Goal: Information Seeking & Learning: Learn about a topic

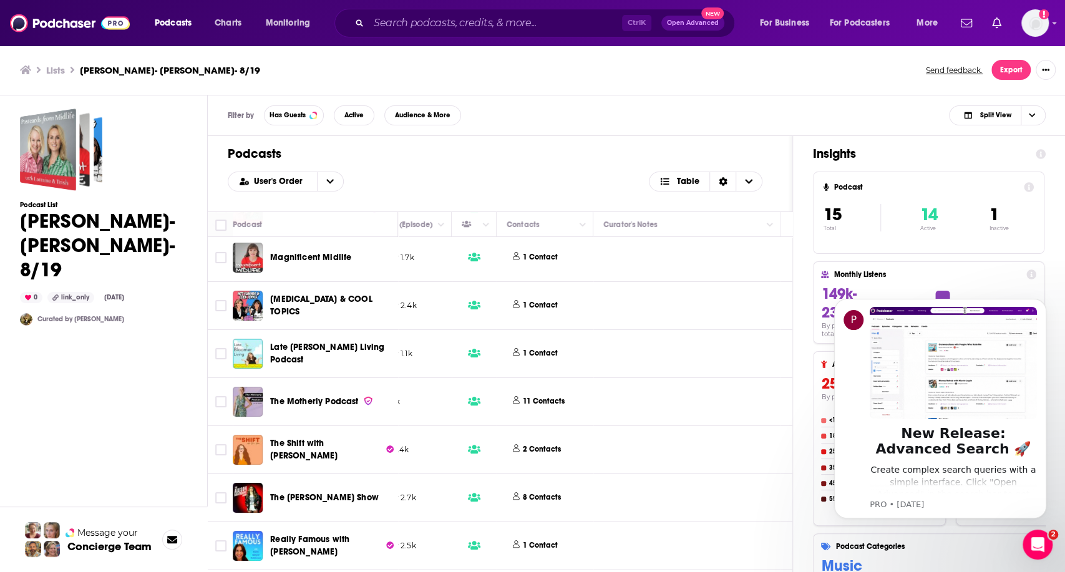
scroll to position [0, 509]
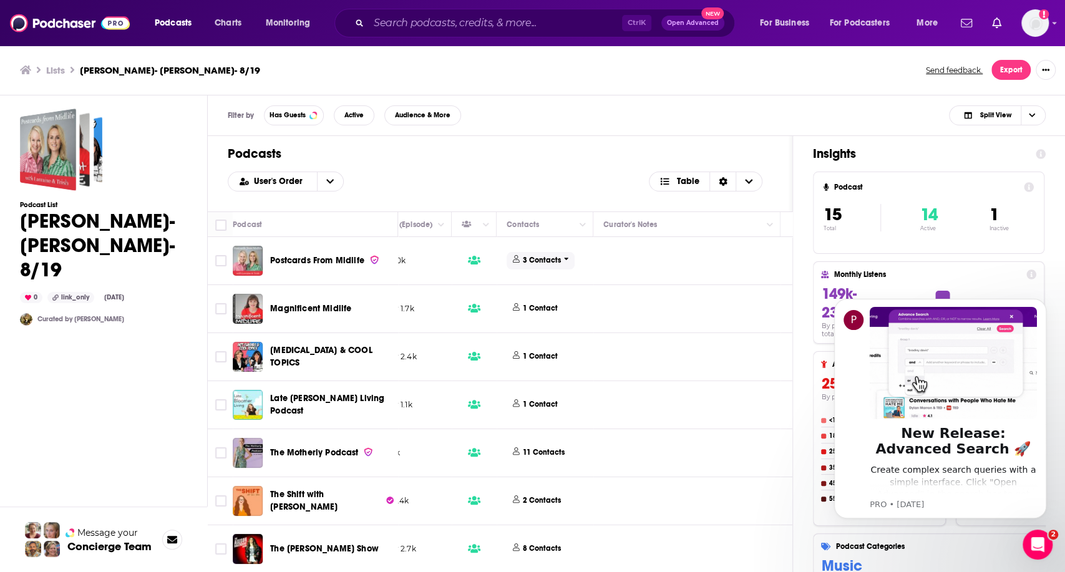
click at [526, 261] on p "3 Contacts" at bounding box center [542, 260] width 38 height 11
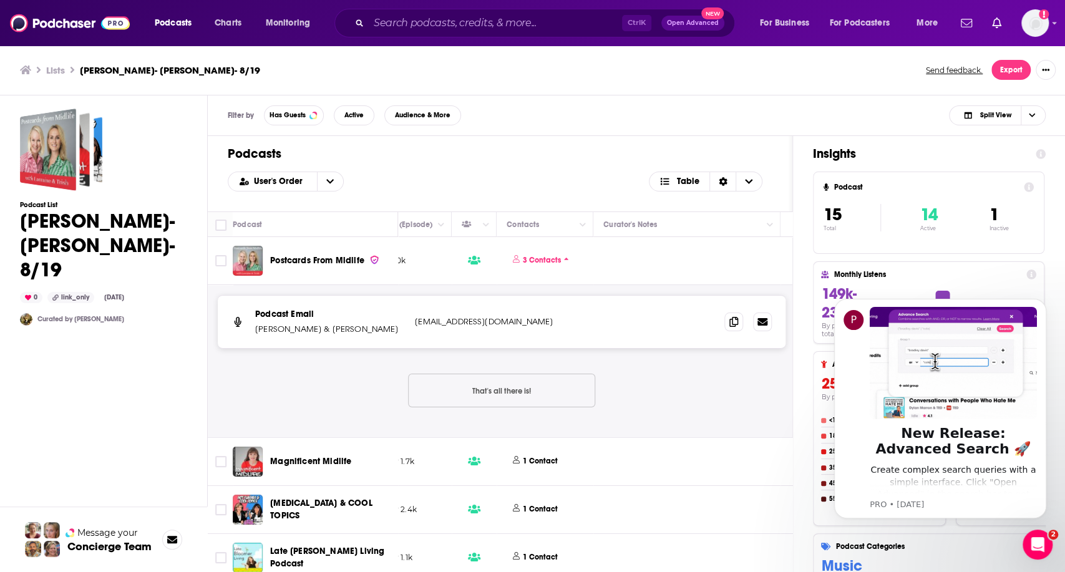
scroll to position [138, 509]
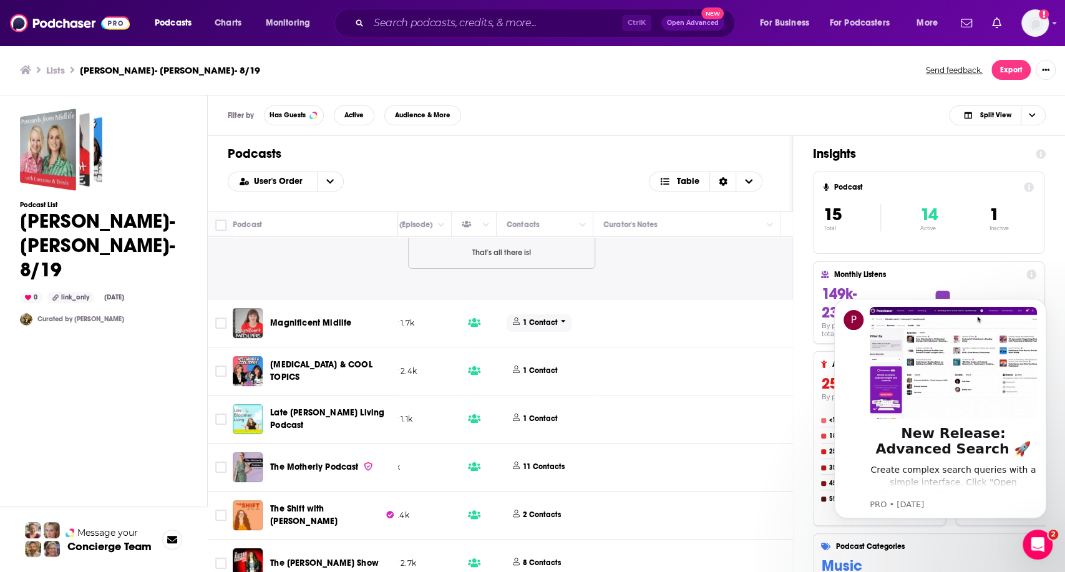
click at [525, 318] on p "1 Contact" at bounding box center [540, 323] width 35 height 11
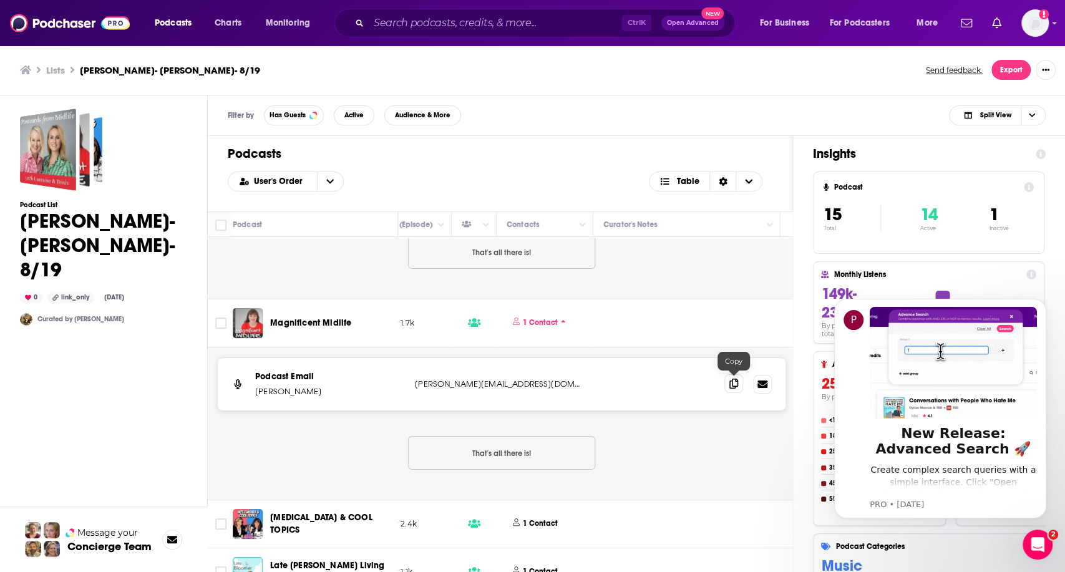
click at [734, 381] on icon at bounding box center [733, 384] width 9 height 10
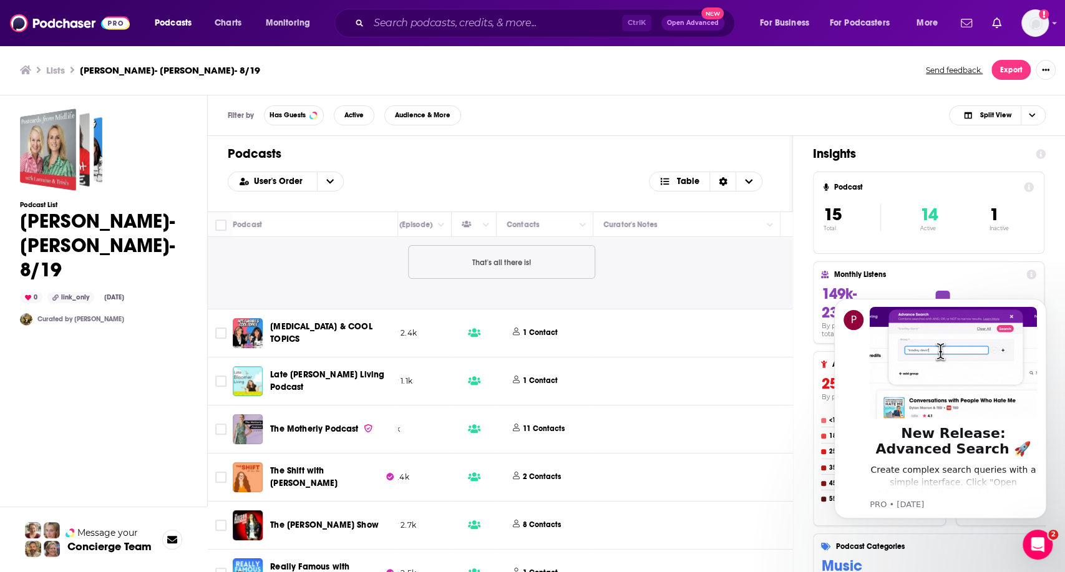
scroll to position [346, 509]
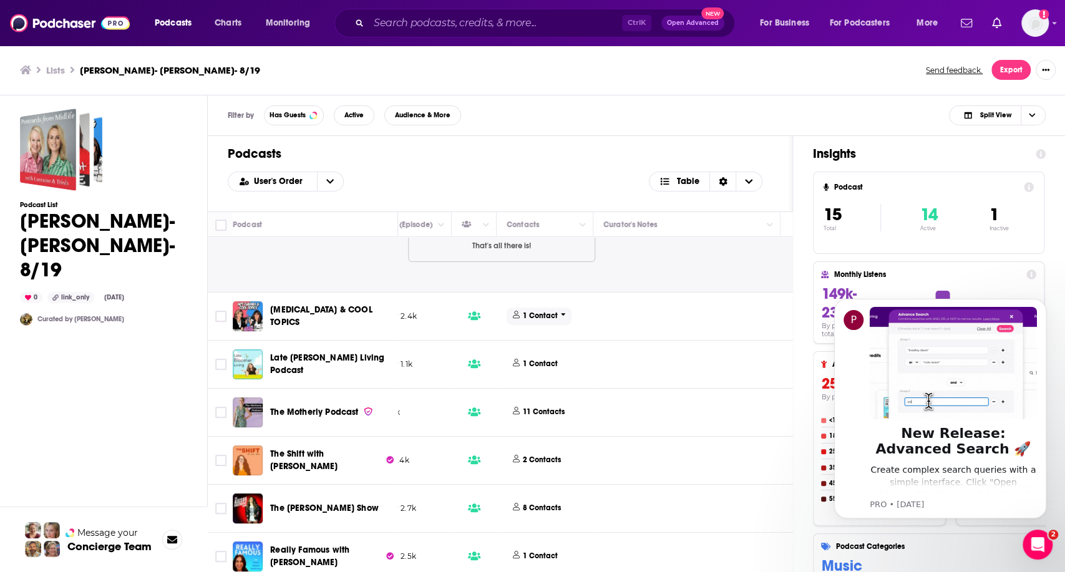
click at [535, 321] on span "1 Contact" at bounding box center [539, 316] width 65 height 17
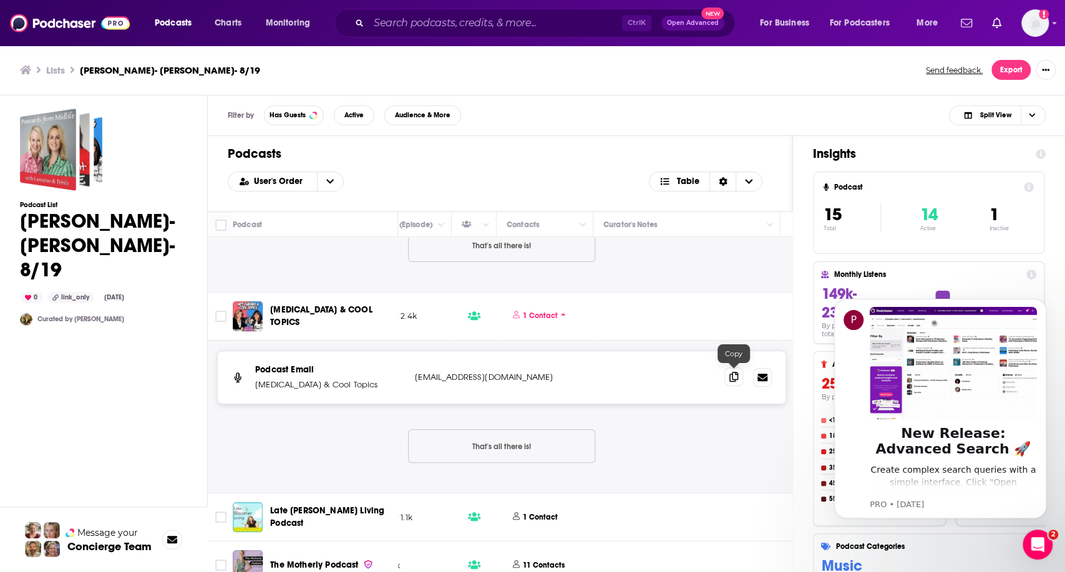
click at [728, 377] on span at bounding box center [733, 376] width 19 height 19
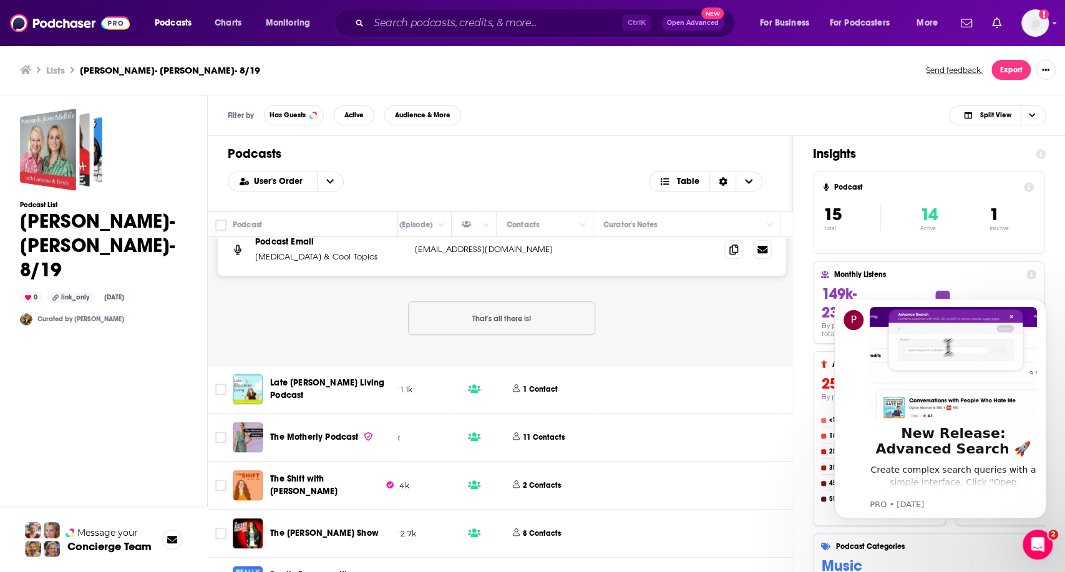
scroll to position [554, 509]
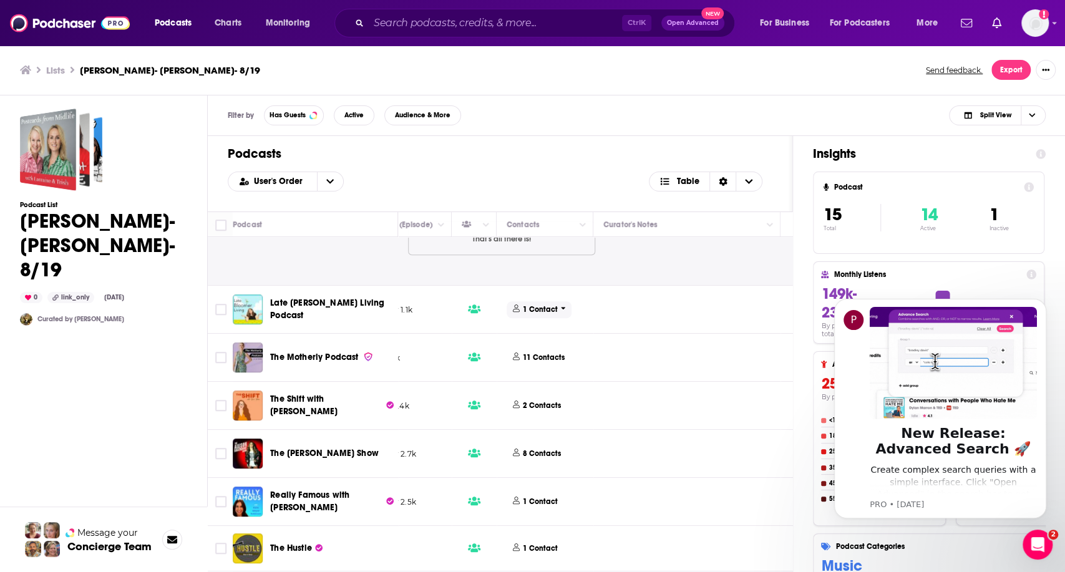
click at [542, 311] on p "1 Contact" at bounding box center [540, 309] width 35 height 11
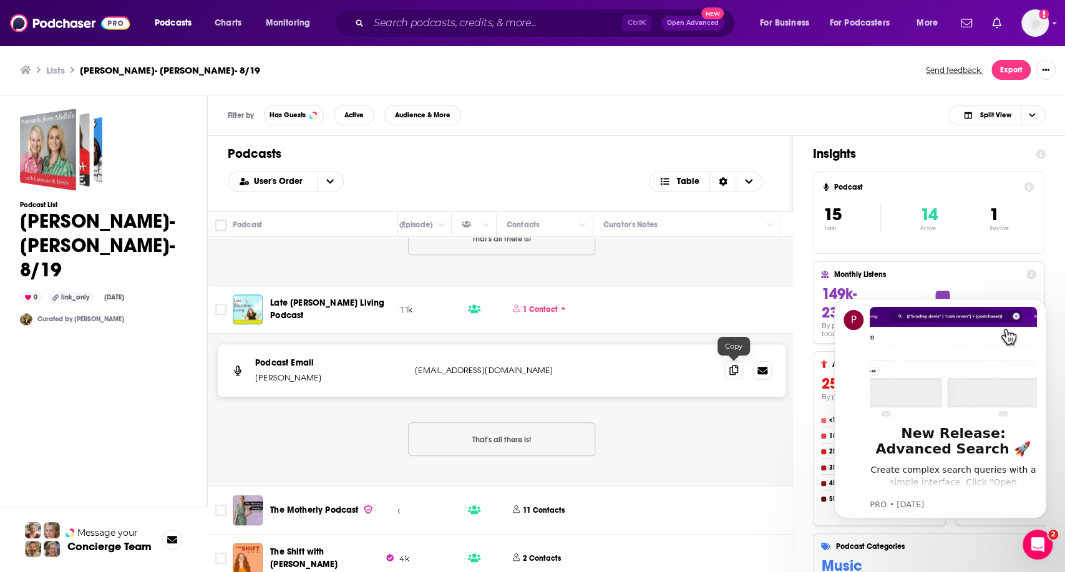
click at [731, 371] on icon at bounding box center [733, 370] width 9 height 10
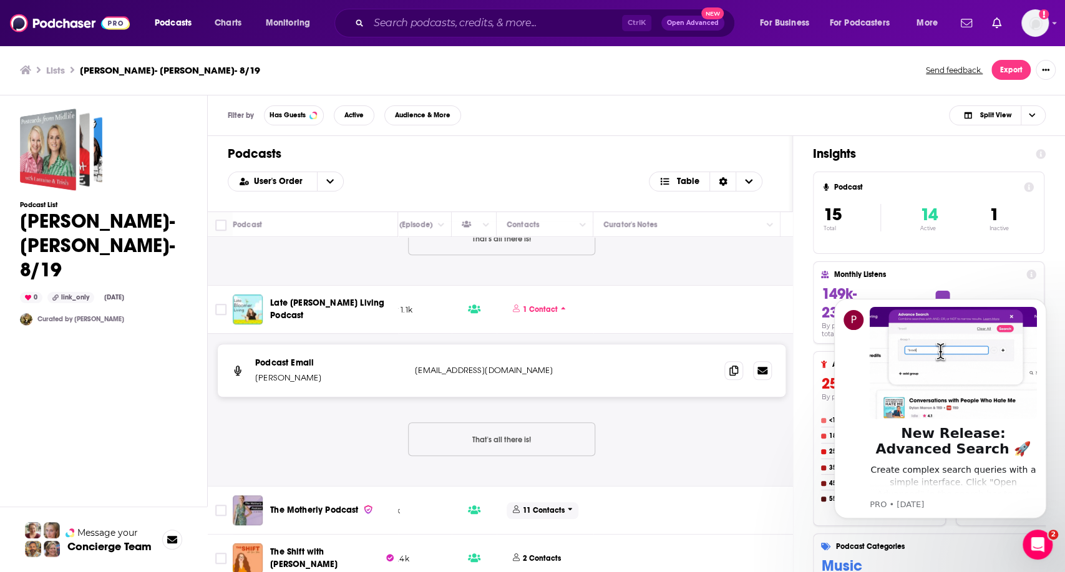
click at [539, 502] on span "11 Contacts" at bounding box center [543, 510] width 72 height 17
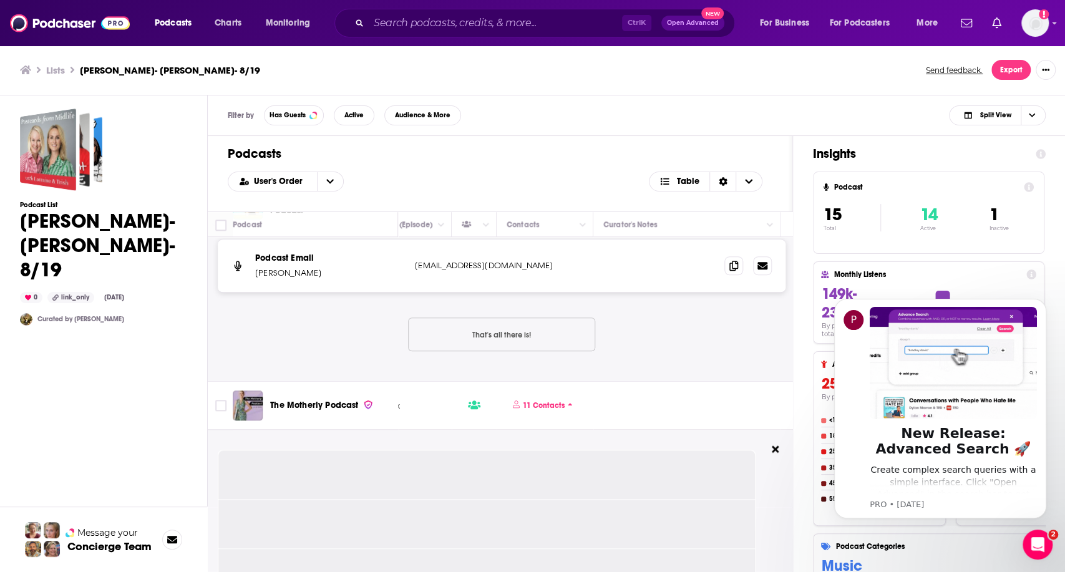
scroll to position [762, 509]
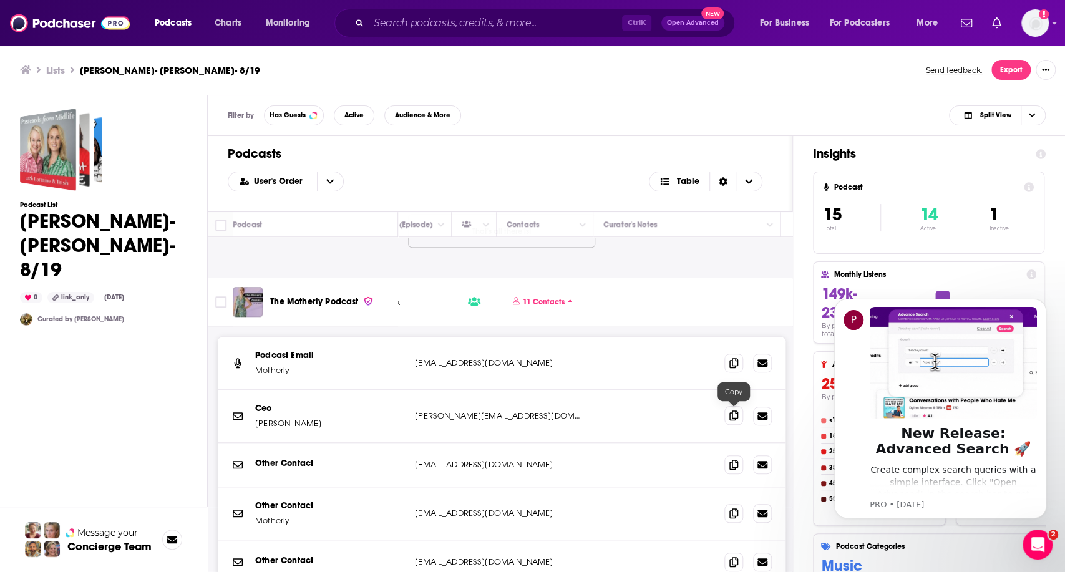
click at [732, 412] on icon at bounding box center [733, 415] width 9 height 10
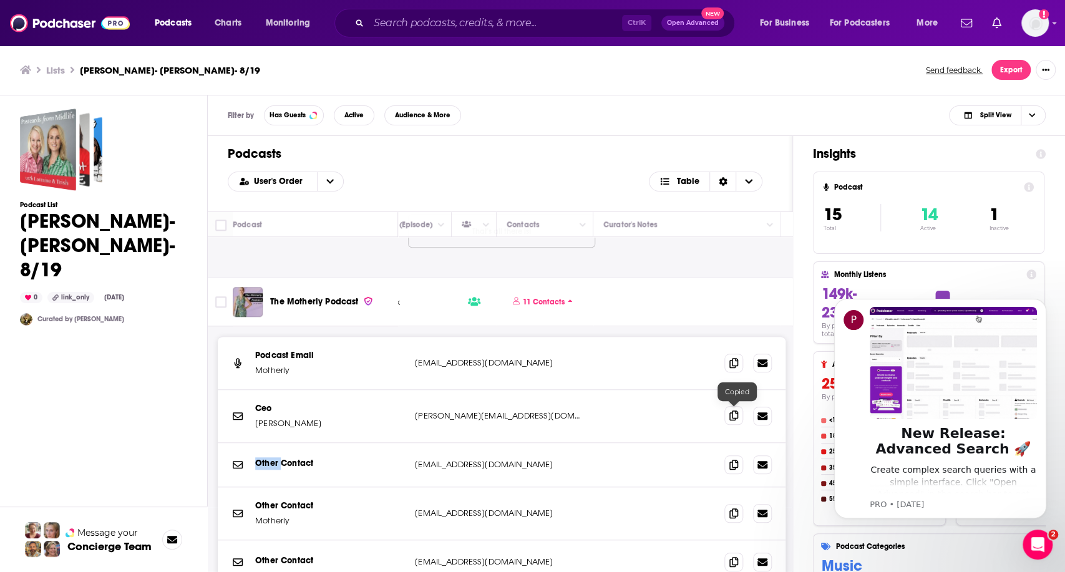
click at [732, 412] on icon at bounding box center [733, 415] width 9 height 10
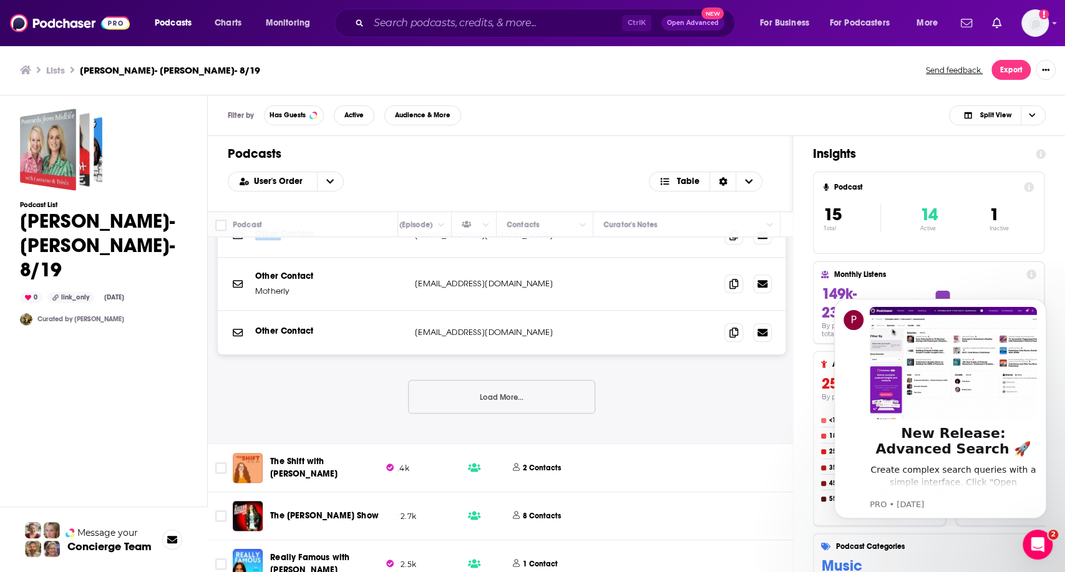
scroll to position [1039, 509]
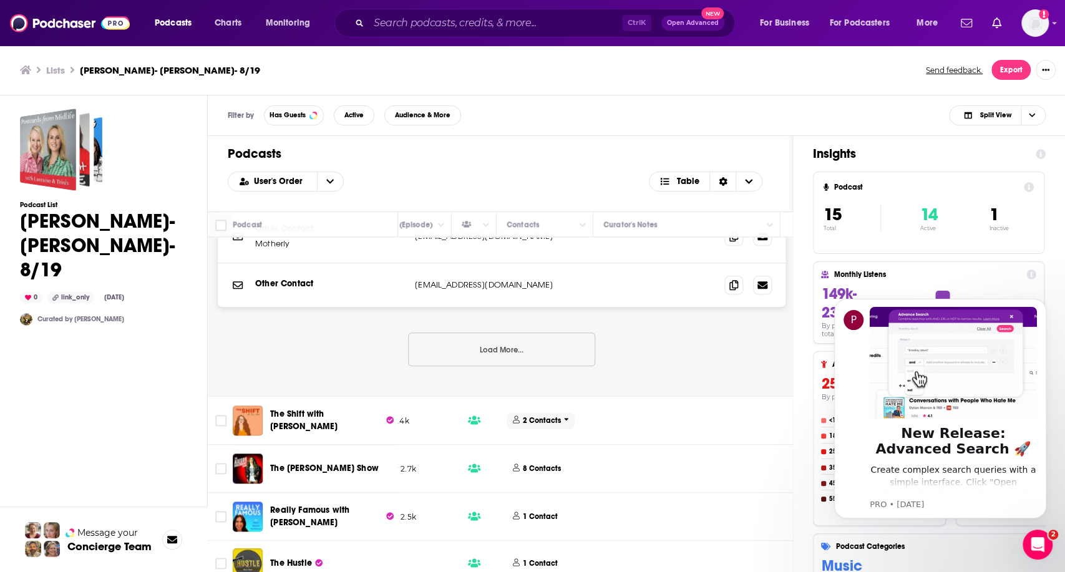
click at [525, 419] on p "2 Contacts" at bounding box center [542, 420] width 38 height 11
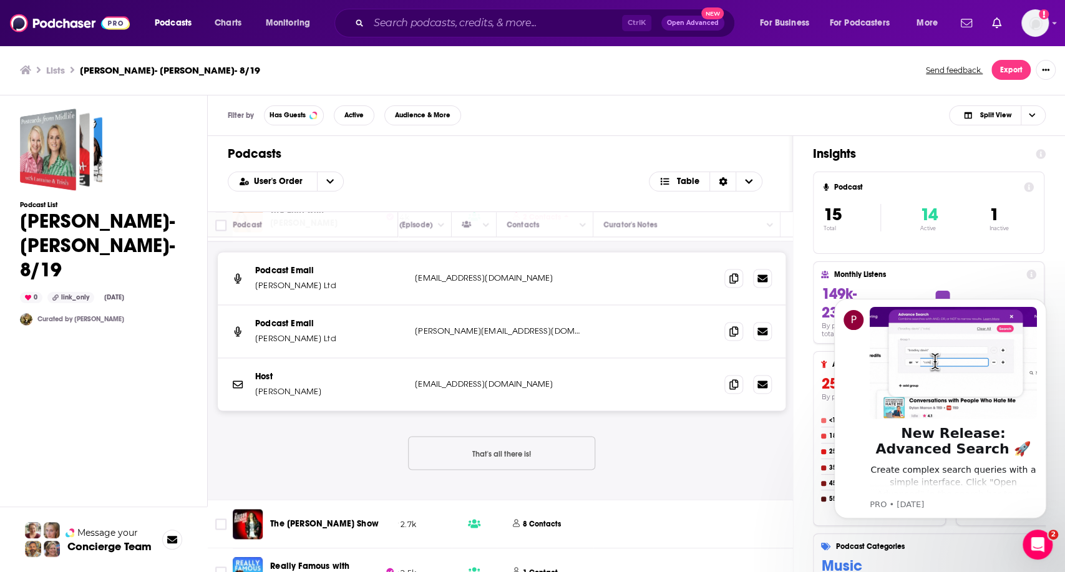
scroll to position [1248, 509]
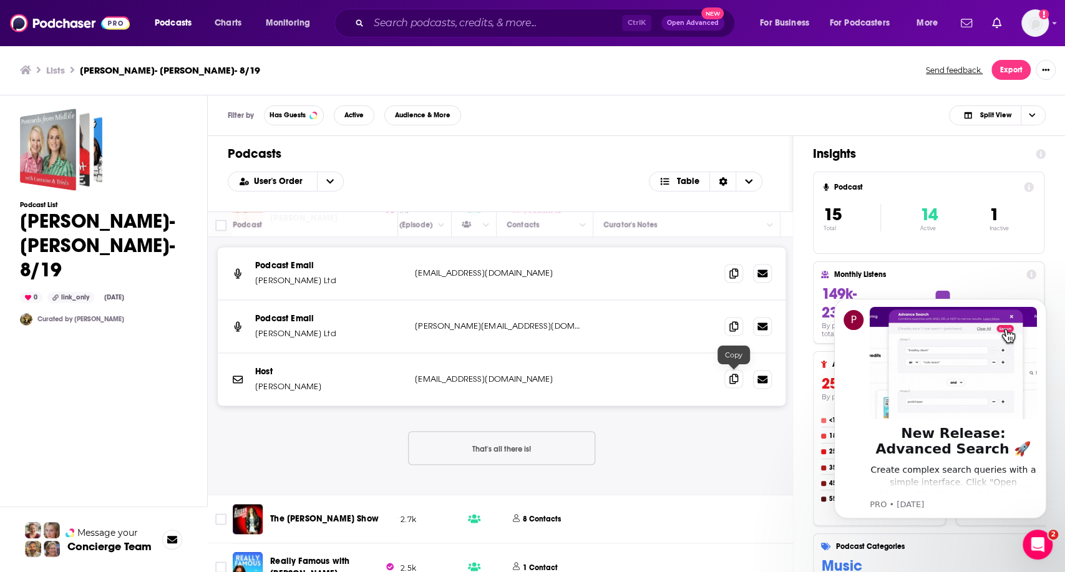
click at [732, 381] on span at bounding box center [733, 378] width 19 height 19
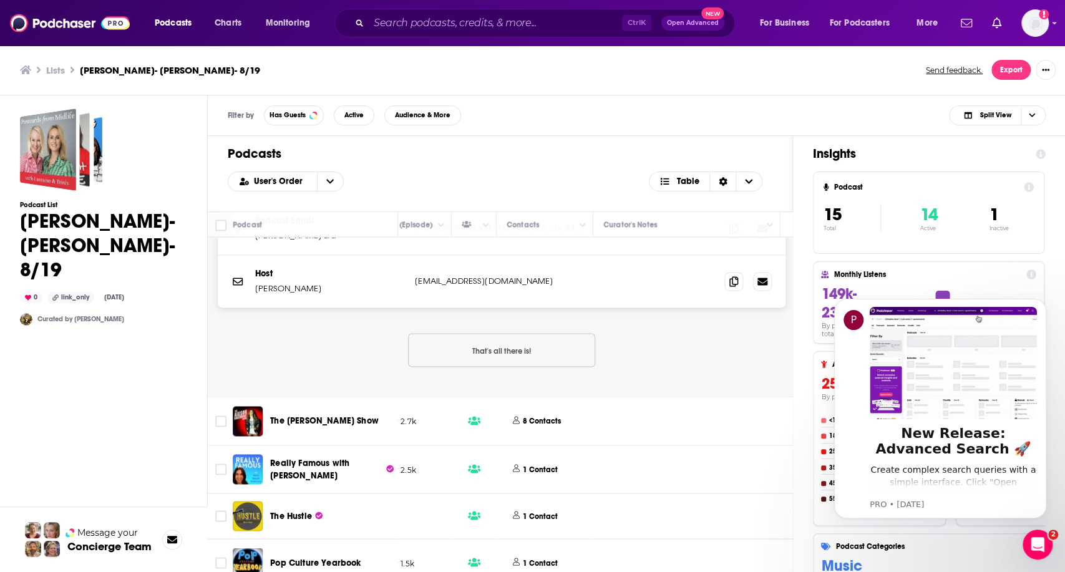
scroll to position [1455, 509]
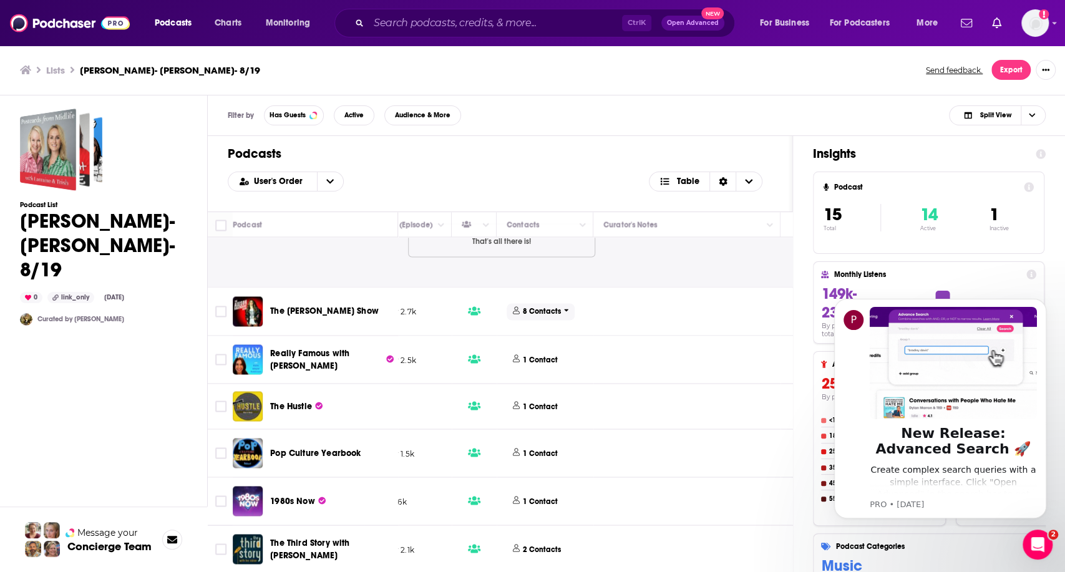
click at [533, 306] on p "8 Contacts" at bounding box center [542, 311] width 38 height 11
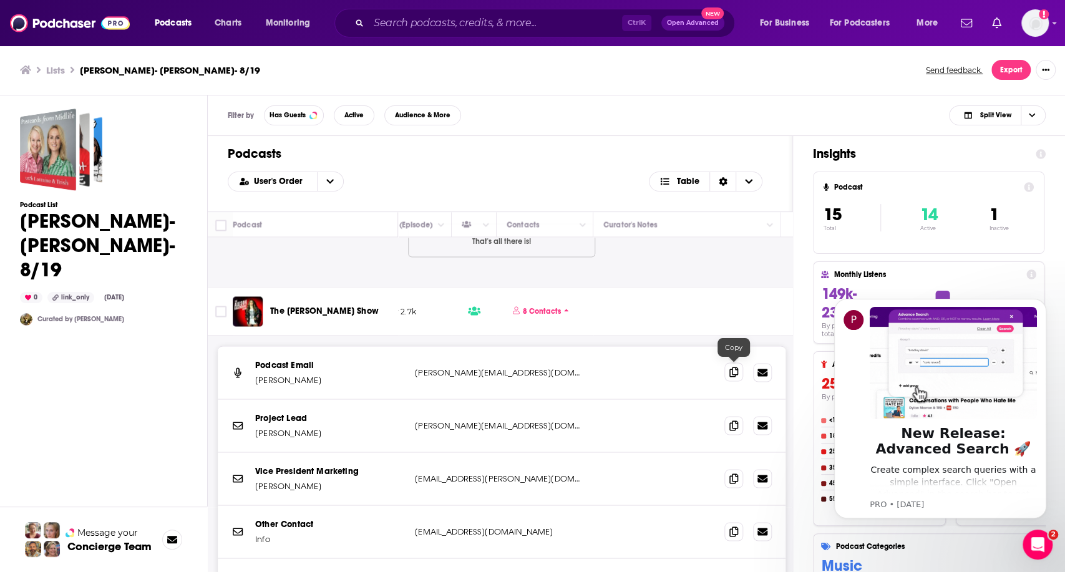
click at [737, 367] on icon at bounding box center [733, 372] width 9 height 10
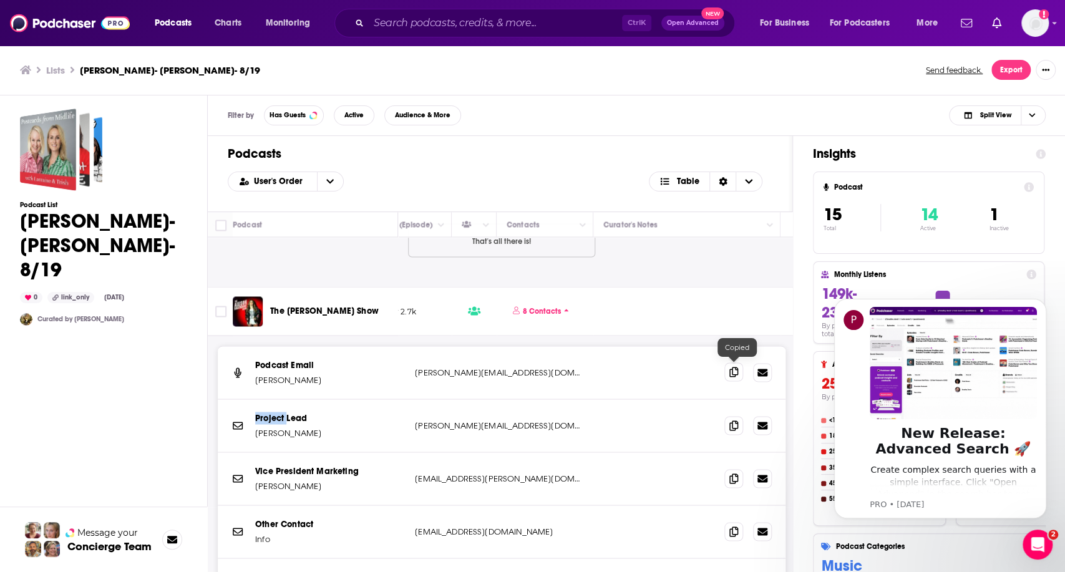
click at [737, 367] on icon at bounding box center [733, 372] width 9 height 10
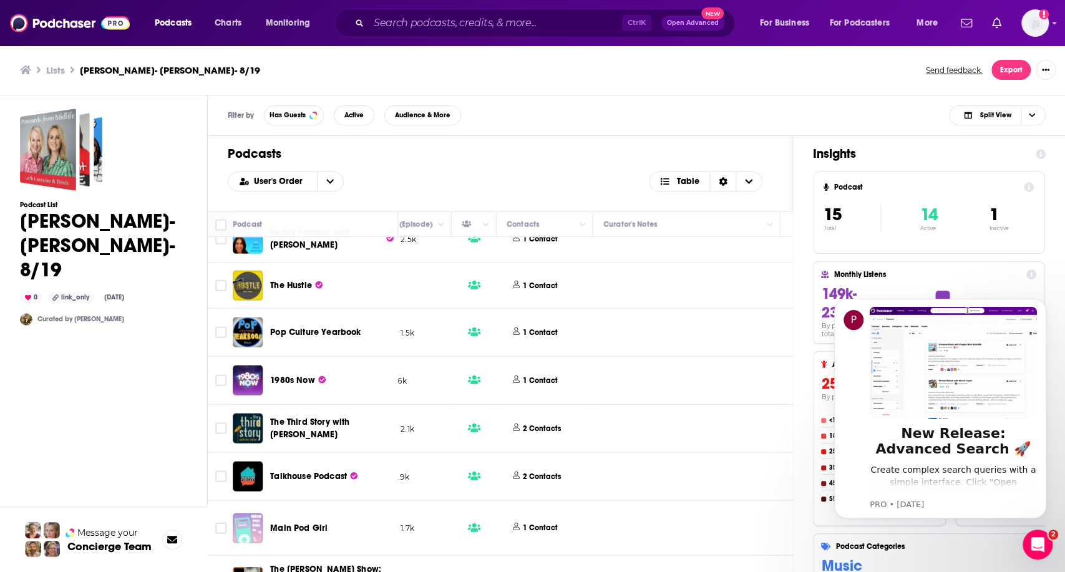
scroll to position [1871, 509]
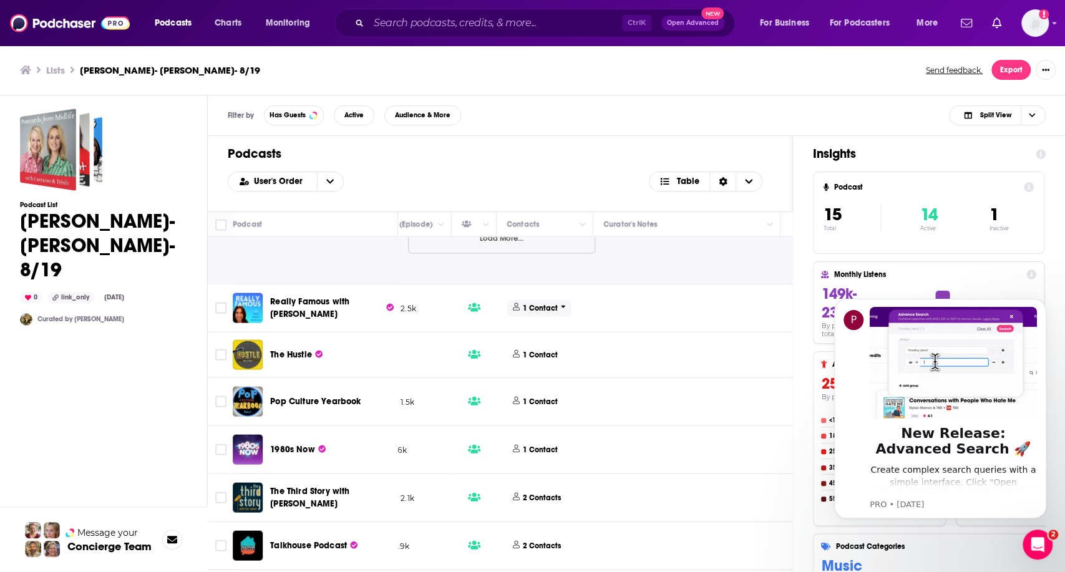
click at [531, 303] on p "1 Contact" at bounding box center [540, 308] width 35 height 11
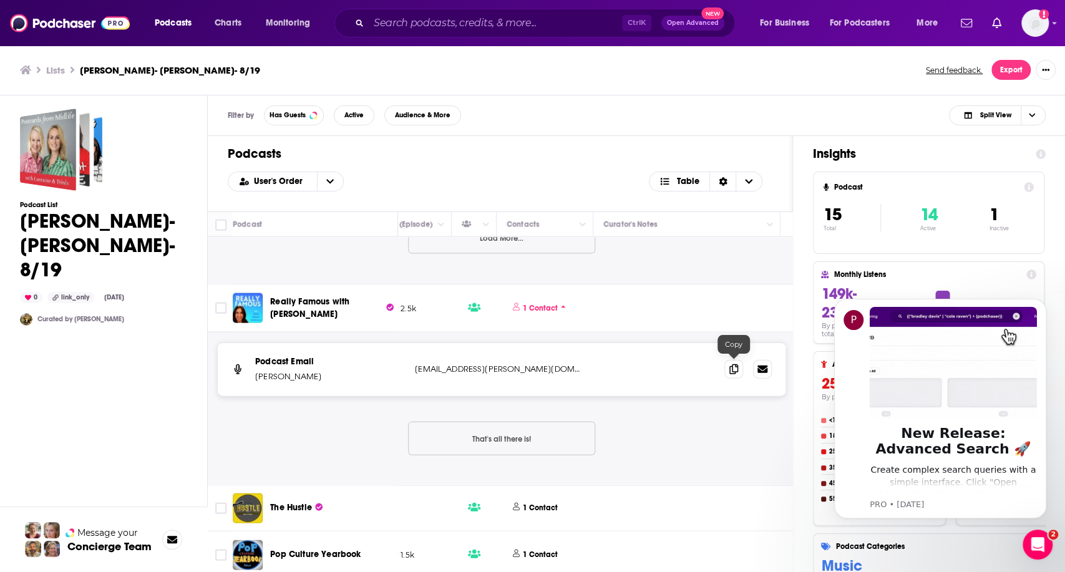
click at [739, 361] on span at bounding box center [733, 369] width 19 height 19
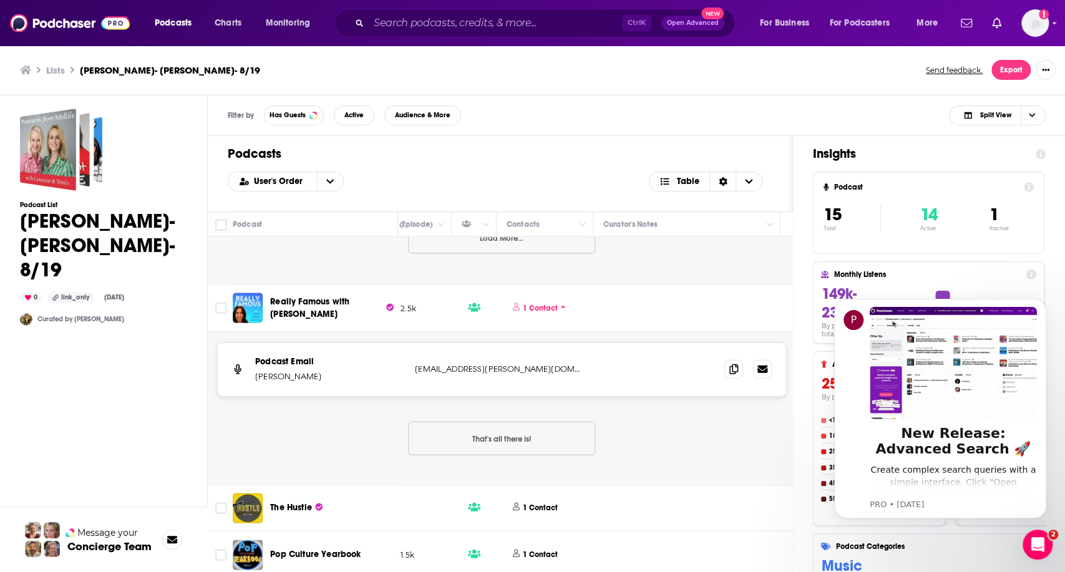
scroll to position [2079, 509]
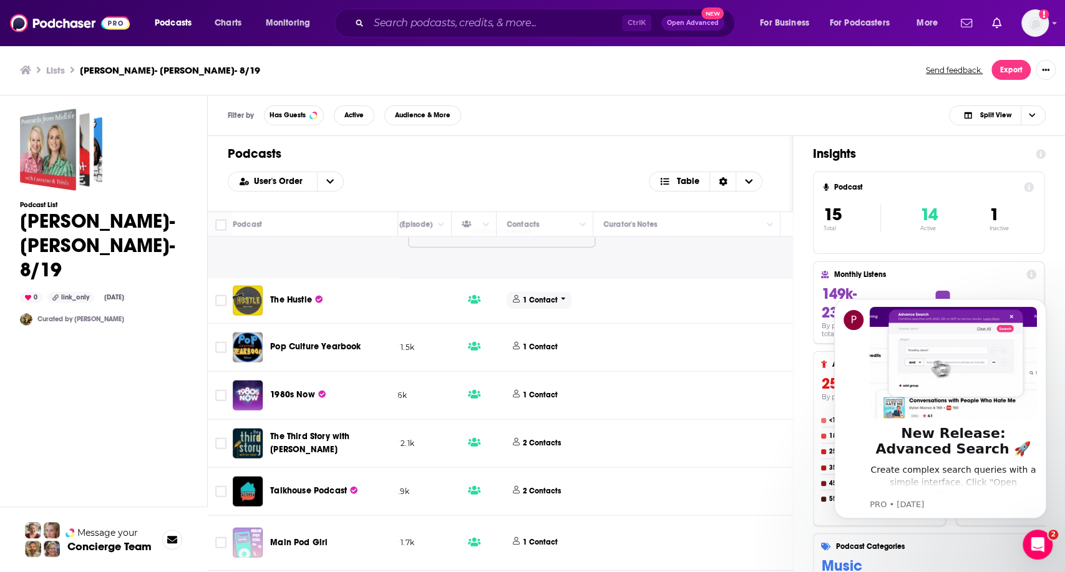
click at [538, 295] on p "1 Contact" at bounding box center [540, 300] width 35 height 11
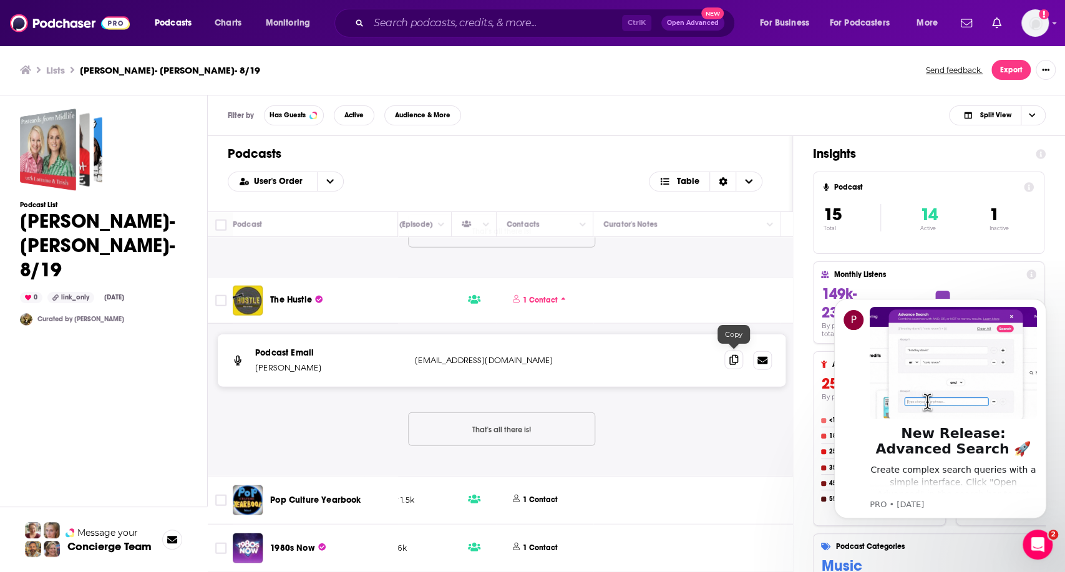
click at [736, 355] on icon at bounding box center [733, 360] width 9 height 10
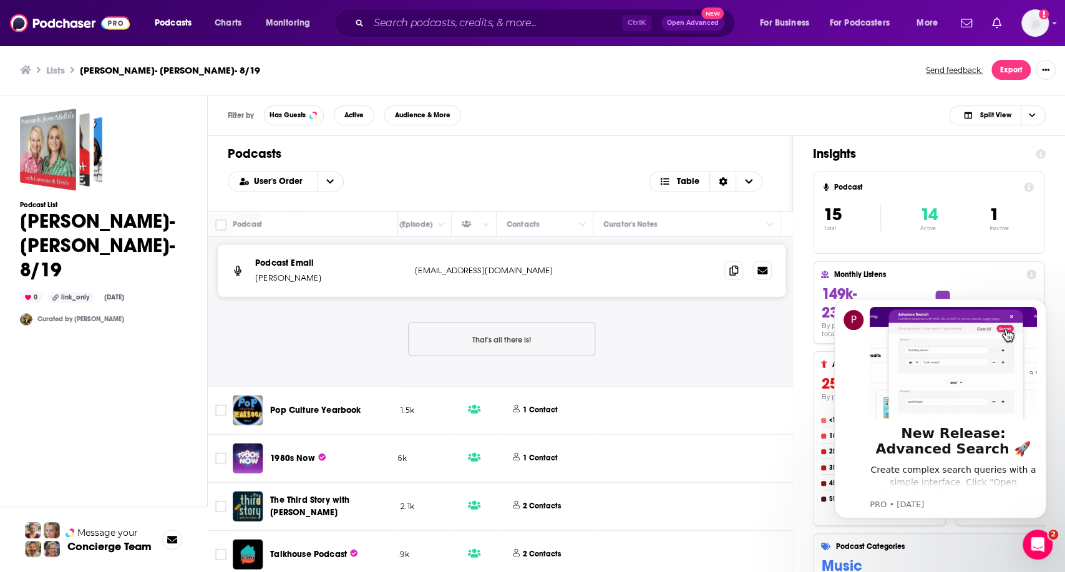
scroll to position [2272, 509]
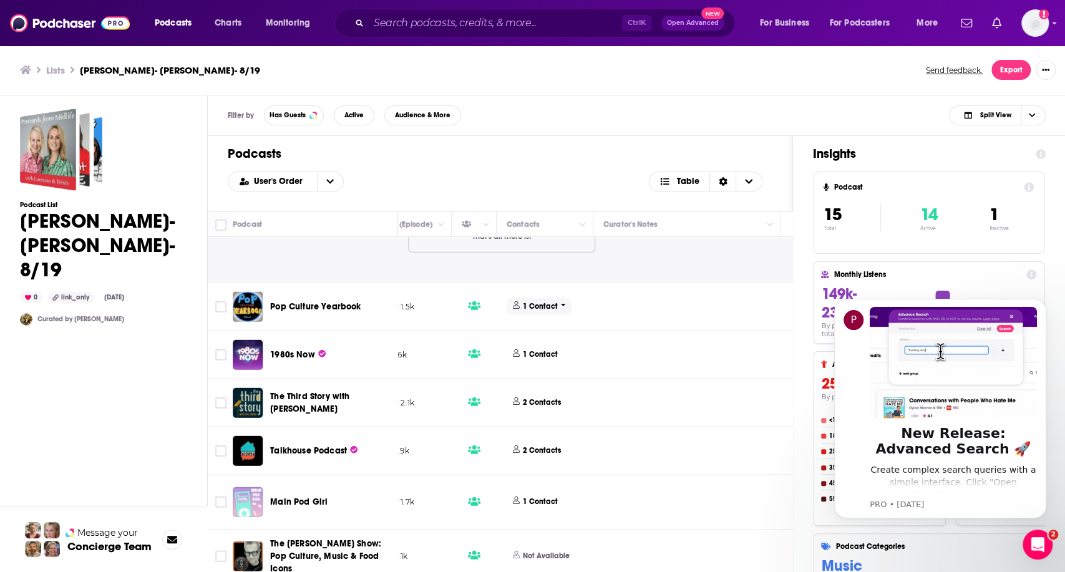
click at [529, 301] on p "1 Contact" at bounding box center [540, 306] width 35 height 11
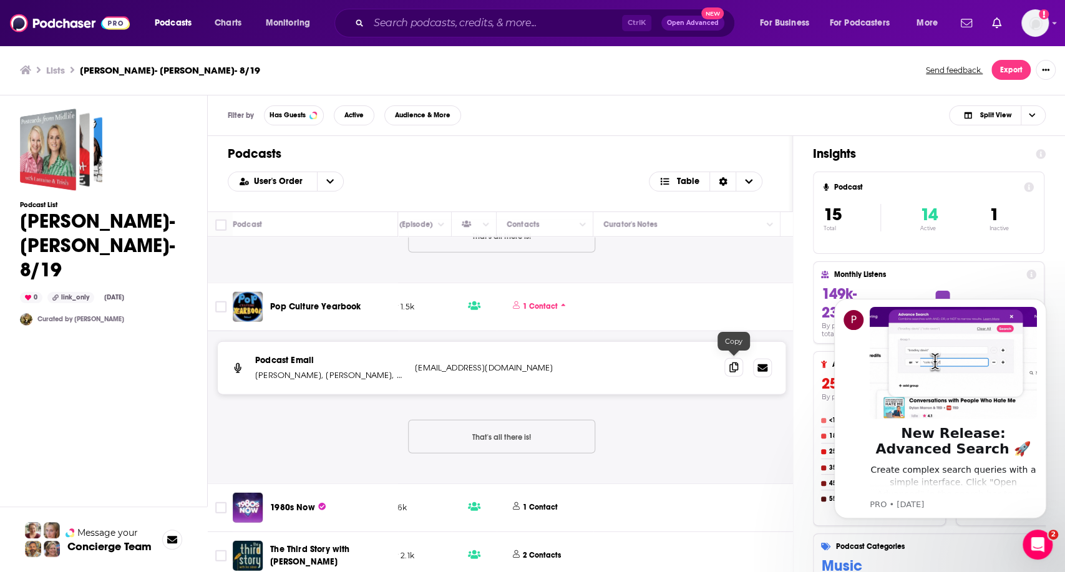
click at [735, 365] on icon at bounding box center [733, 367] width 9 height 10
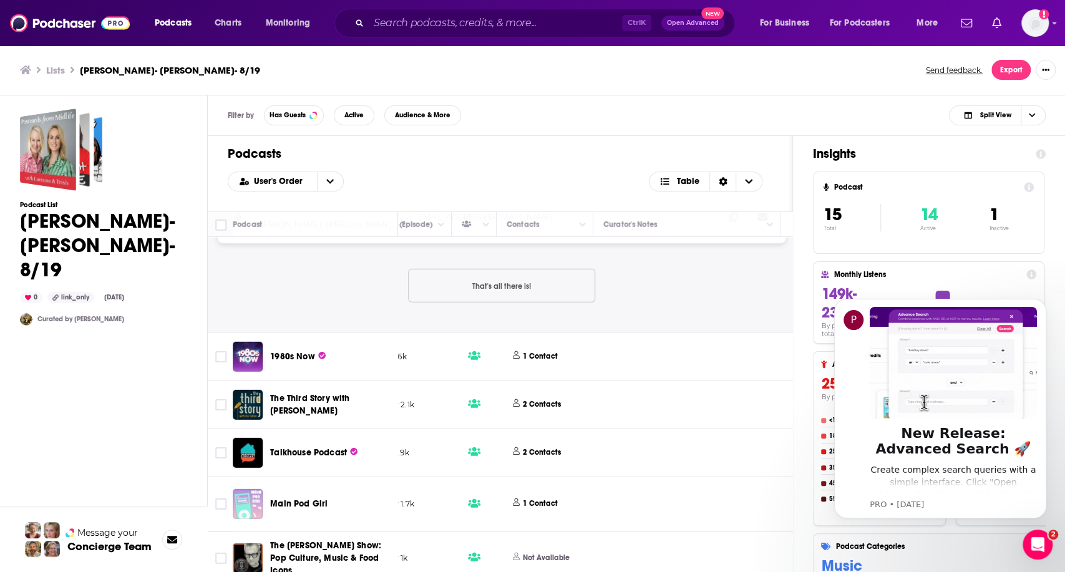
scroll to position [2425, 509]
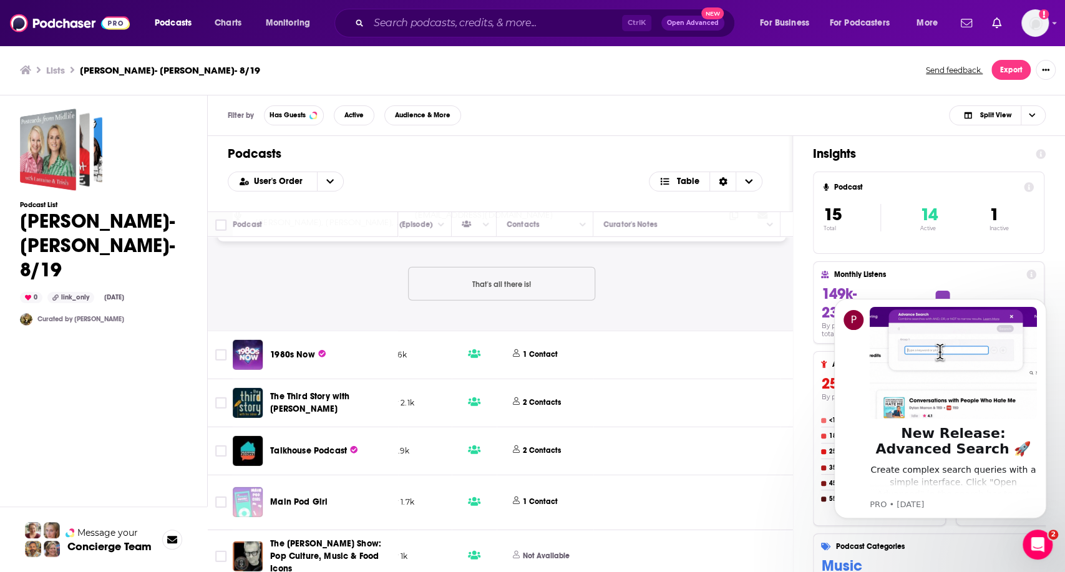
click at [536, 341] on button "1 Contact" at bounding box center [537, 355] width 61 height 32
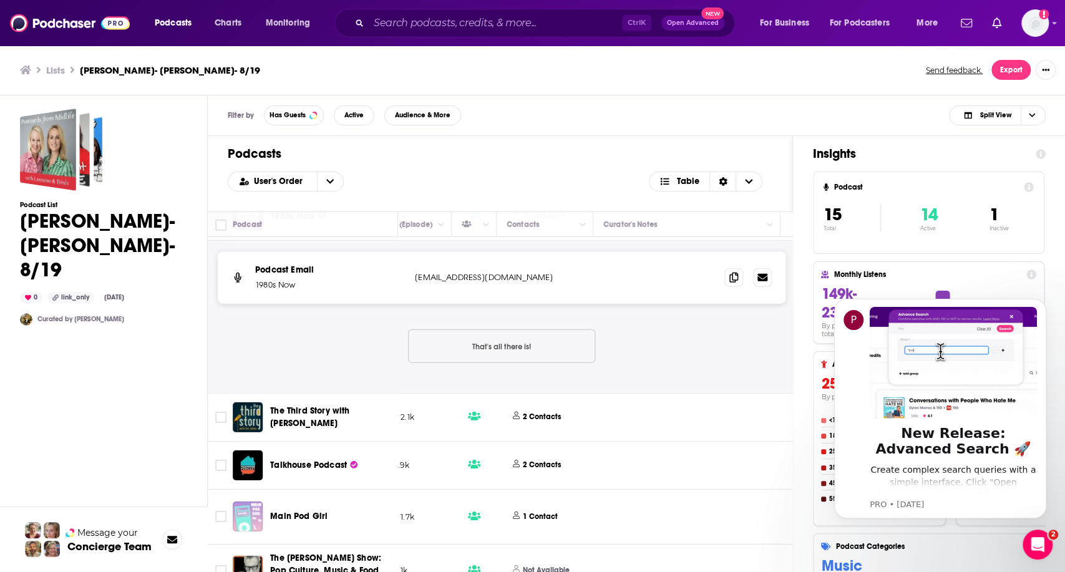
scroll to position [2495, 509]
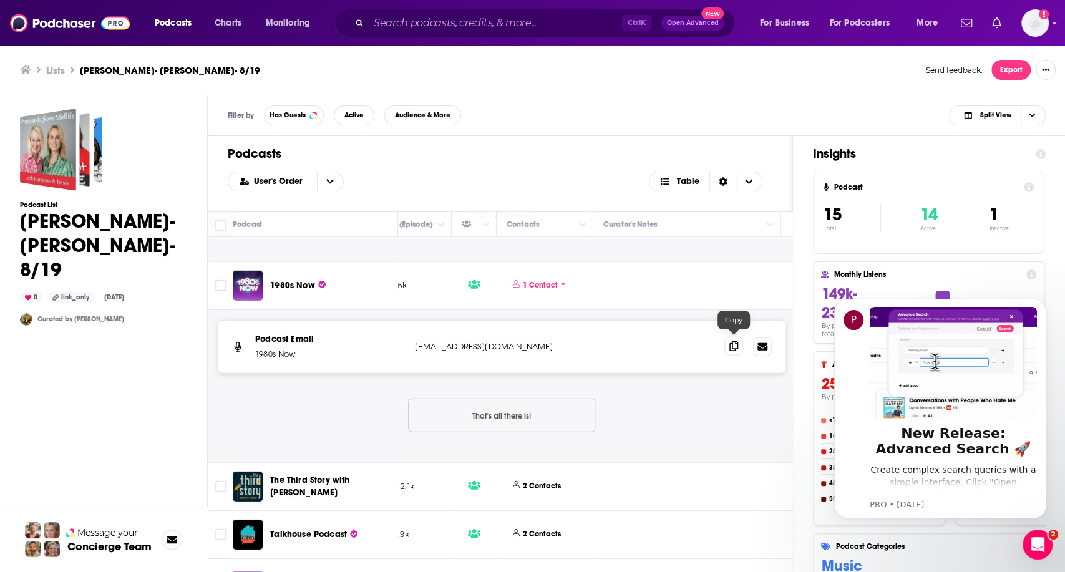
click at [729, 346] on span at bounding box center [733, 346] width 19 height 19
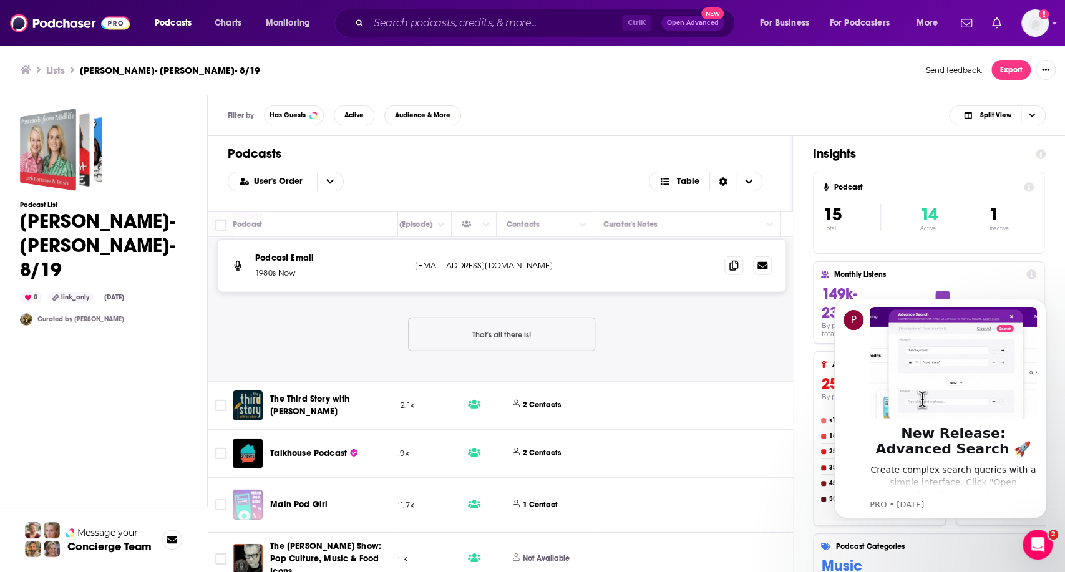
scroll to position [2578, 509]
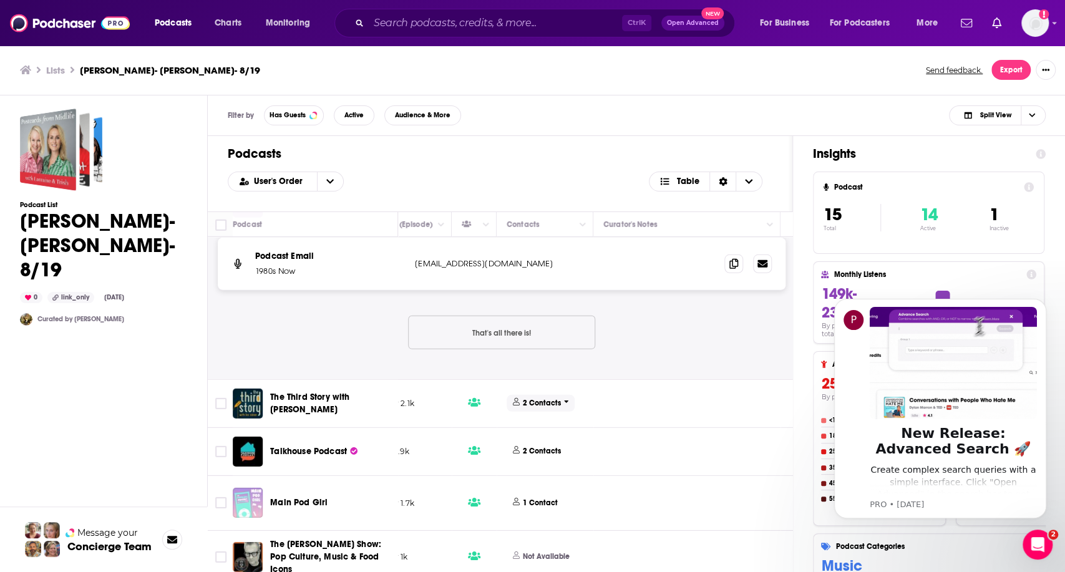
click at [540, 398] on p "2 Contacts" at bounding box center [542, 403] width 38 height 11
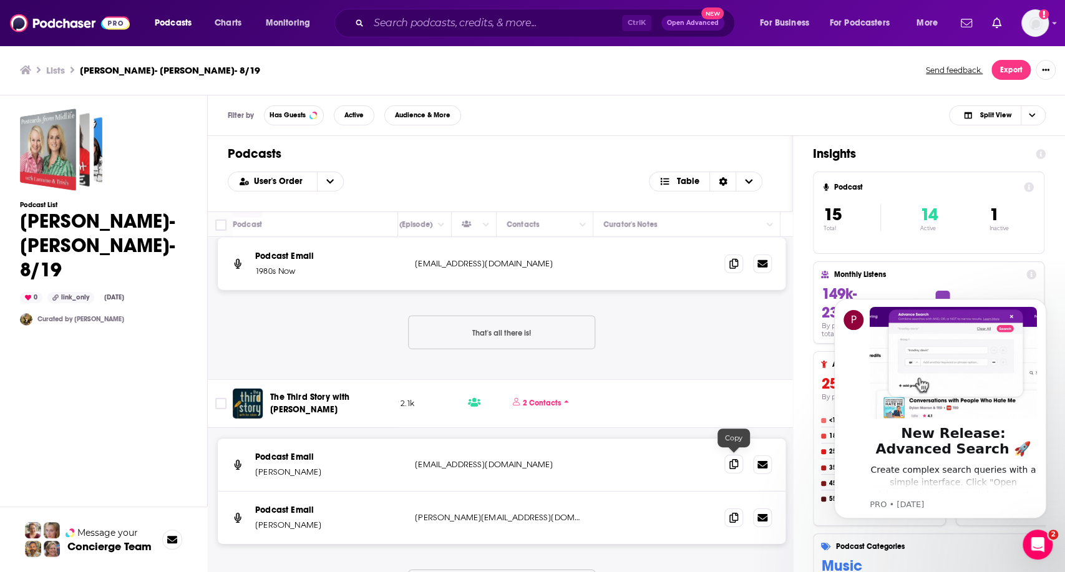
click at [727, 461] on span at bounding box center [733, 464] width 19 height 19
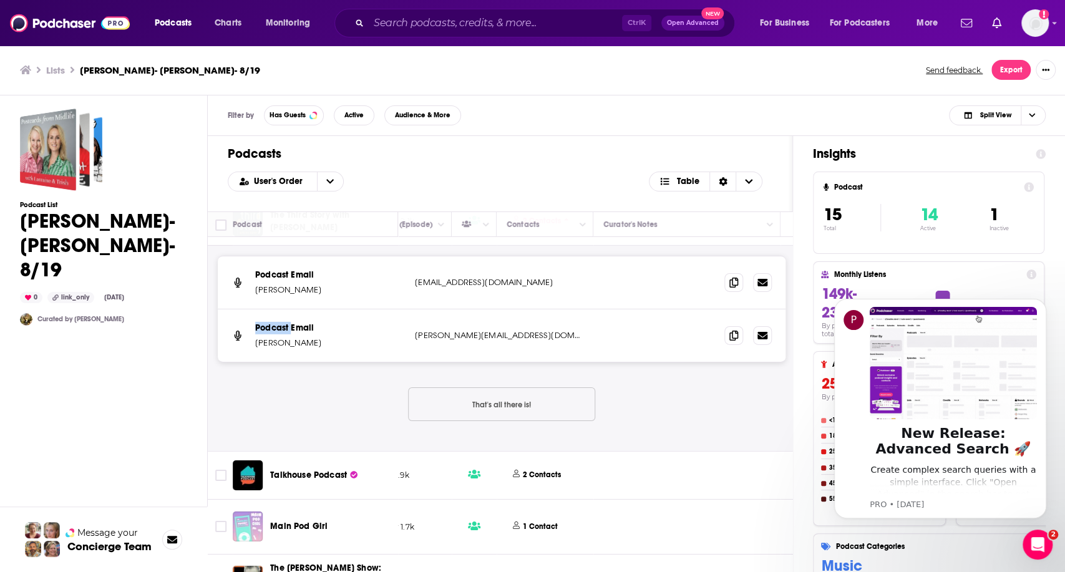
scroll to position [2783, 509]
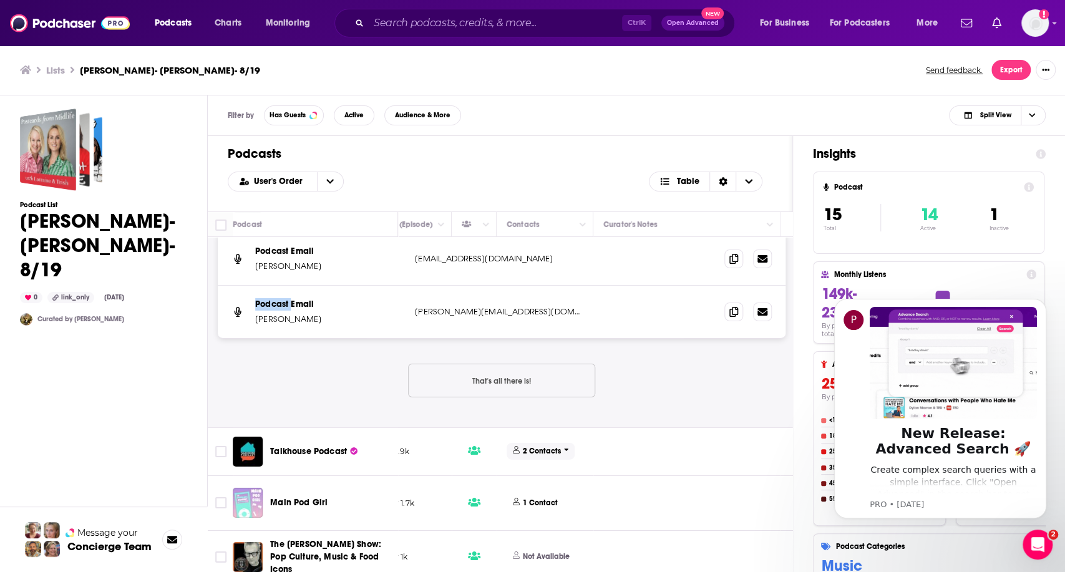
click at [535, 447] on p "2 Contacts" at bounding box center [542, 451] width 38 height 11
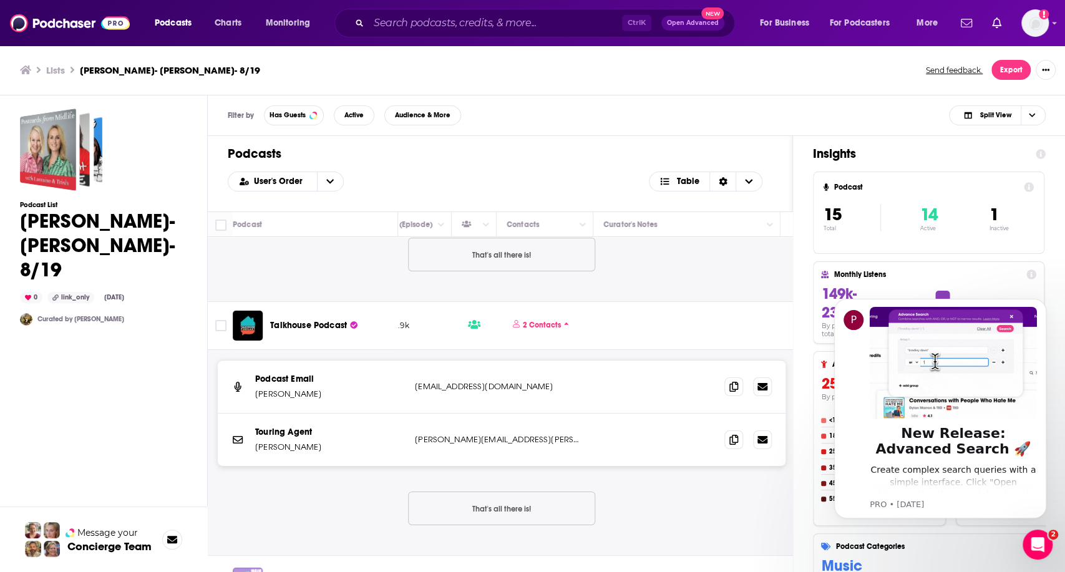
scroll to position [2989, 509]
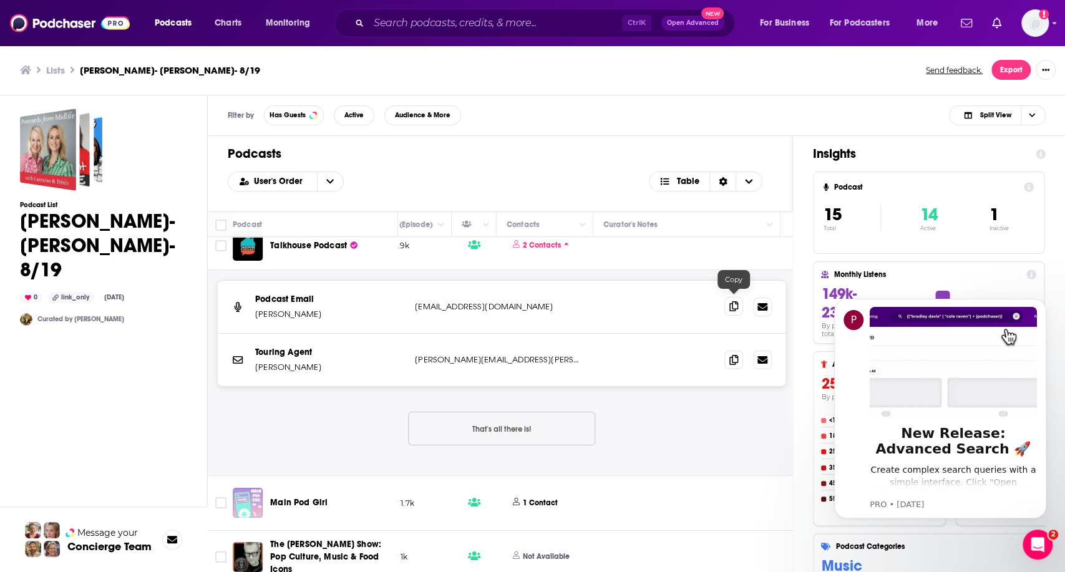
click at [729, 300] on span at bounding box center [733, 306] width 19 height 19
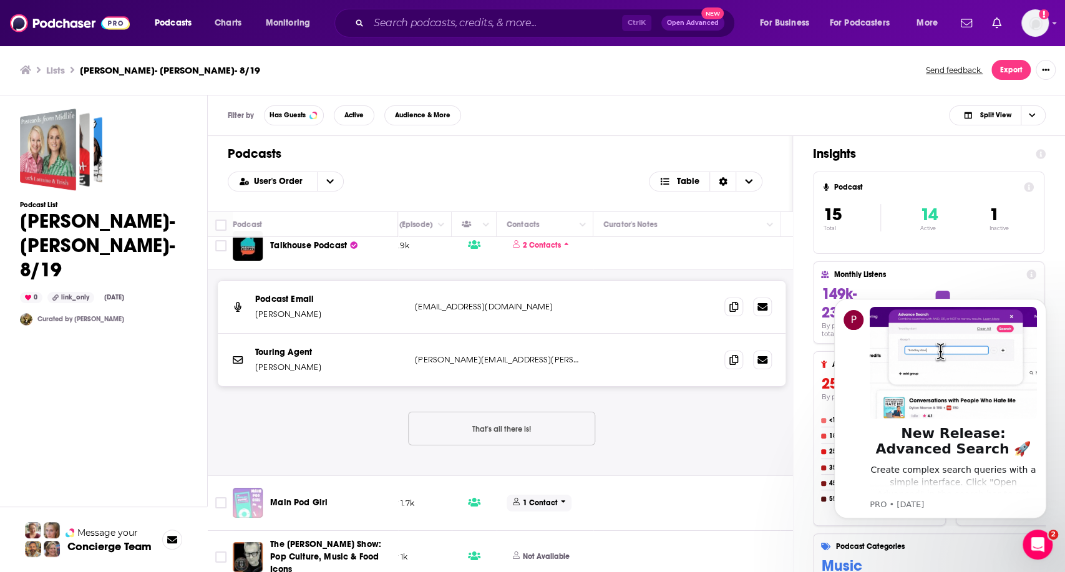
click at [544, 498] on p "1 Contact" at bounding box center [540, 503] width 35 height 11
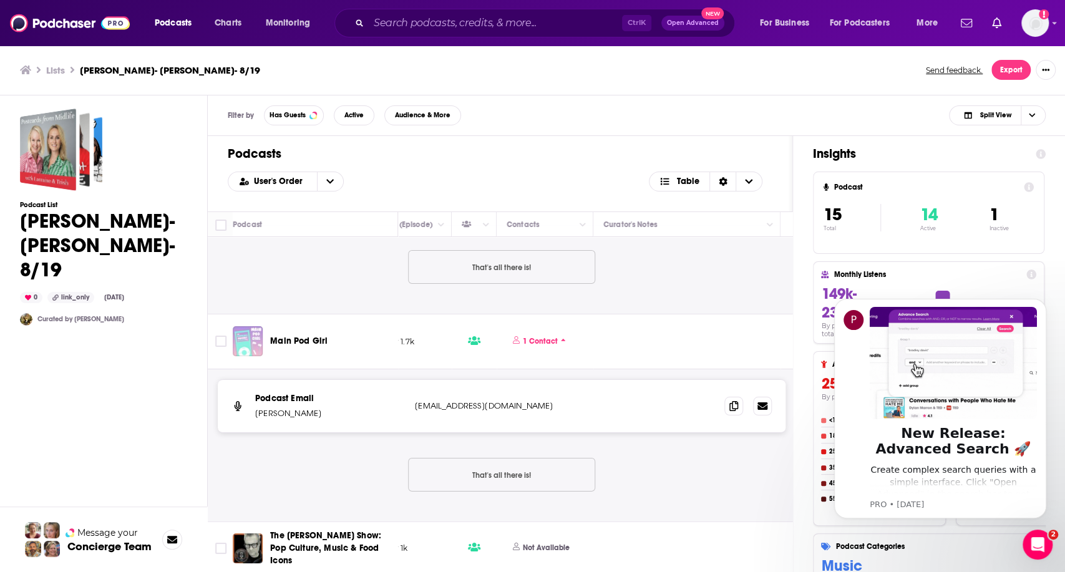
scroll to position [3141, 509]
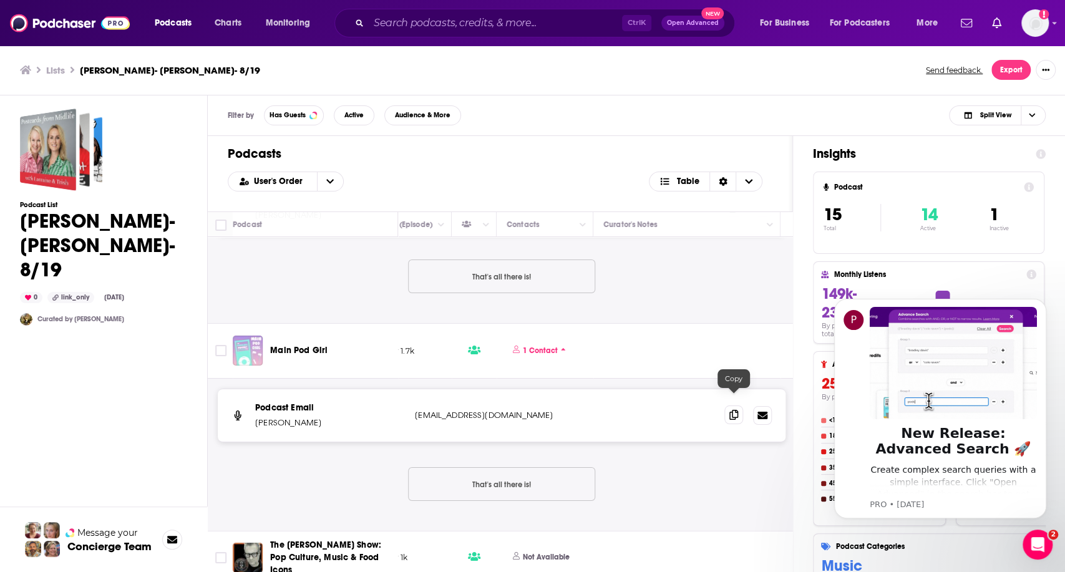
click at [736, 410] on icon at bounding box center [733, 415] width 9 height 10
